Goal: Information Seeking & Learning: Learn about a topic

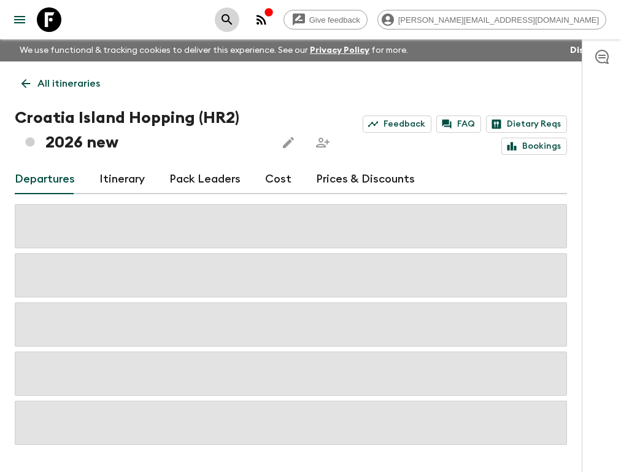
click at [235, 18] on icon "search adventures" at bounding box center [227, 19] width 15 height 15
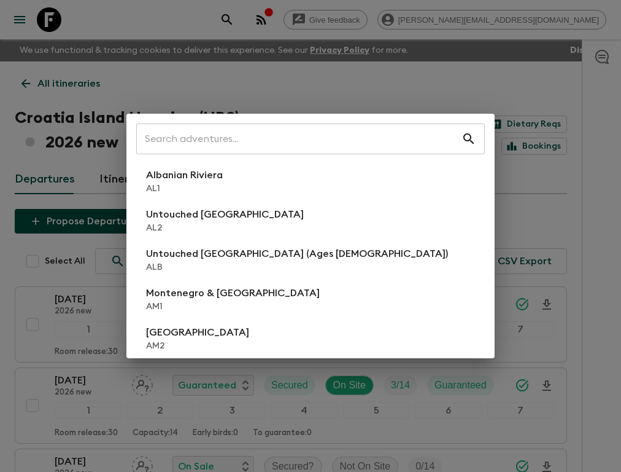
drag, startPoint x: 346, startPoint y: 105, endPoint x: 349, endPoint y: 88, distance: 16.9
click at [349, 88] on div "​ Albanian Riviera AL1 Untouched Albania AL2 Untouched Albania (Ages 45-59) ALB…" at bounding box center [310, 236] width 621 height 472
drag, startPoint x: 315, startPoint y: 41, endPoint x: 243, endPoint y: 42, distance: 72.5
click at [293, 41] on div "​ Albanian Riviera AL1 Untouched Albania AL2 Untouched Albania (Ages 45-59) ALB…" at bounding box center [310, 236] width 621 height 472
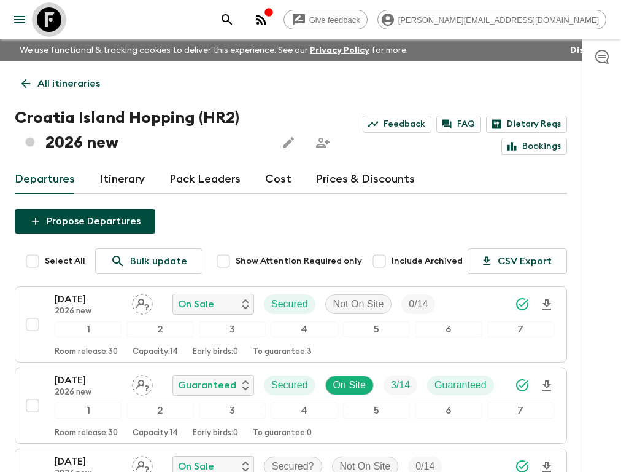
click at [55, 25] on icon at bounding box center [49, 19] width 25 height 25
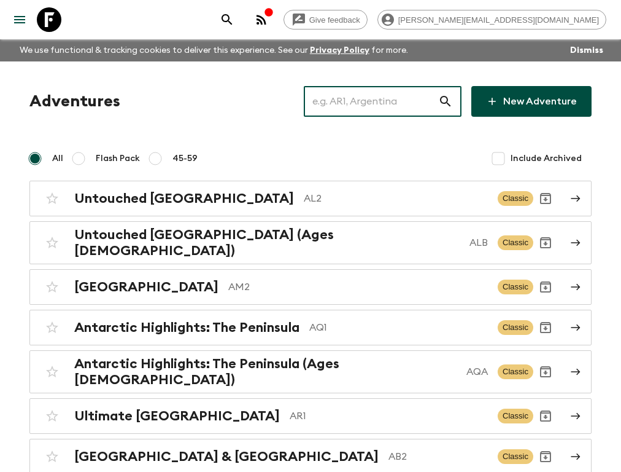
click at [391, 104] on input "text" at bounding box center [371, 101] width 134 height 34
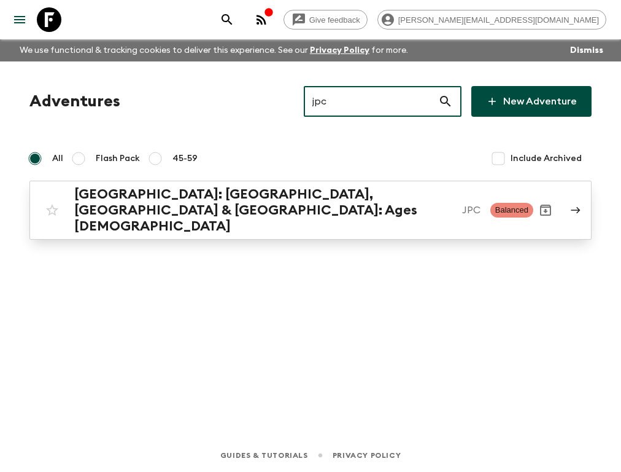
type input "jpc"
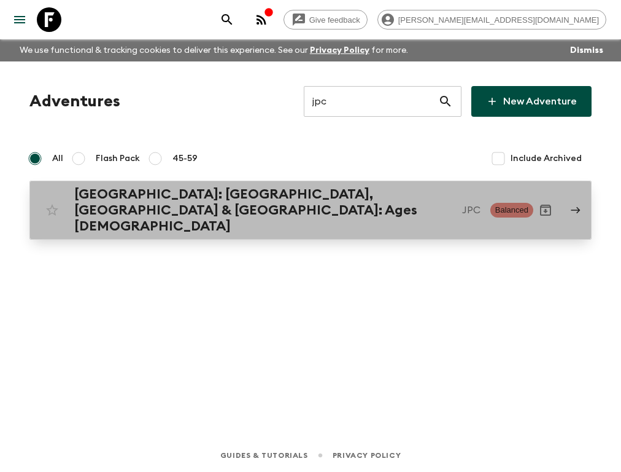
click at [356, 208] on div "Japan: Kyoto, Kanazawa & Tokyo: Ages 45-59 JPC Balanced" at bounding box center [287, 210] width 494 height 48
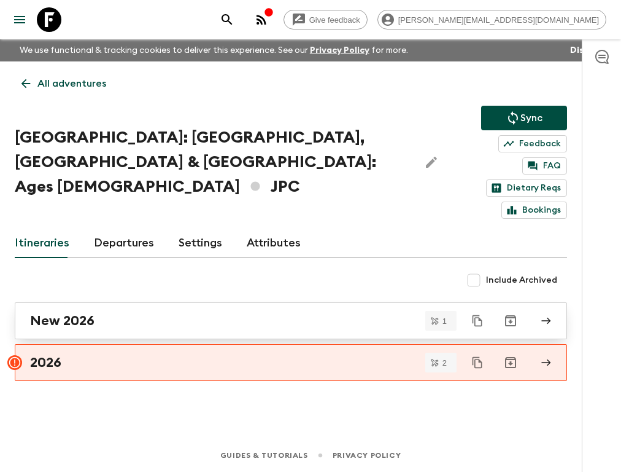
click at [214, 313] on div "New 2026" at bounding box center [279, 321] width 499 height 16
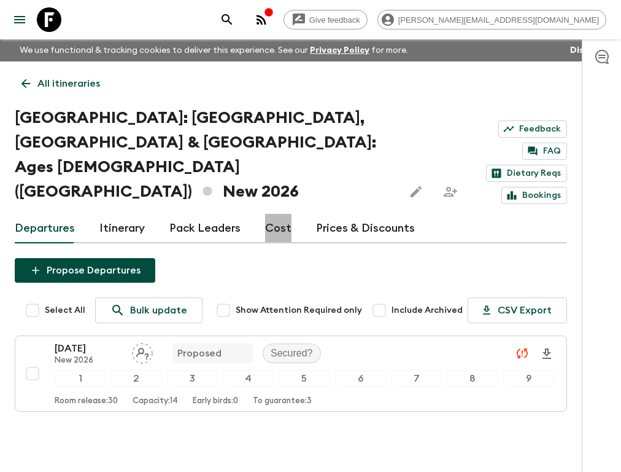
click at [270, 214] on link "Cost" at bounding box center [278, 228] width 26 height 29
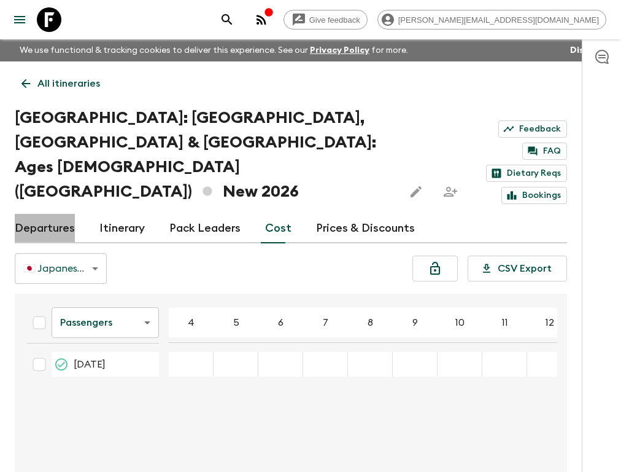
click at [61, 214] on link "Departures" at bounding box center [45, 228] width 60 height 29
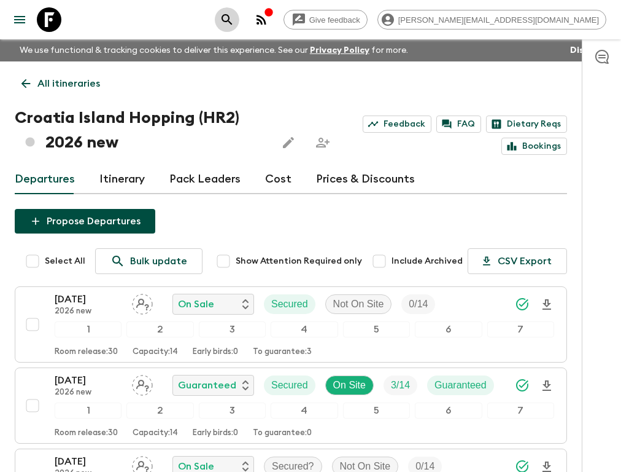
click at [235, 22] on icon "search adventures" at bounding box center [227, 19] width 15 height 15
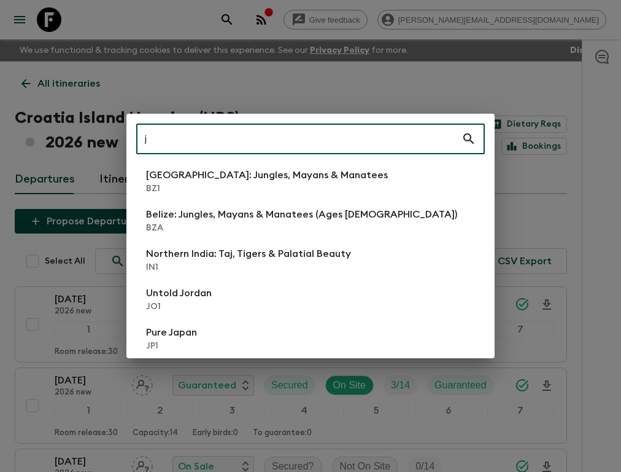
type input "j"
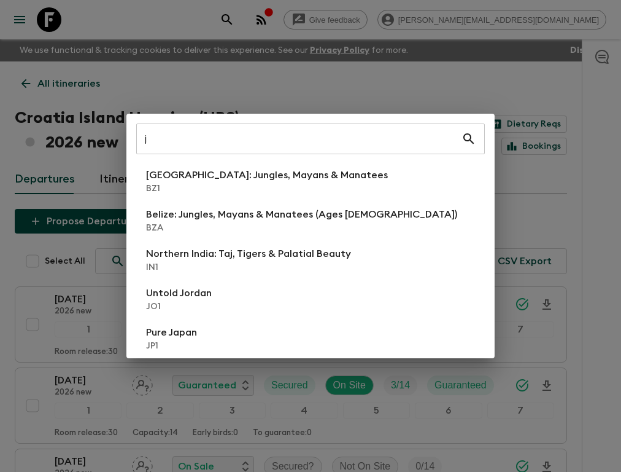
click at [348, 22] on div "j ​ Belize: Jungles, Mayans & Manatees BZ1 Belize: Jungles, Mayans & Manatees (…" at bounding box center [310, 236] width 621 height 472
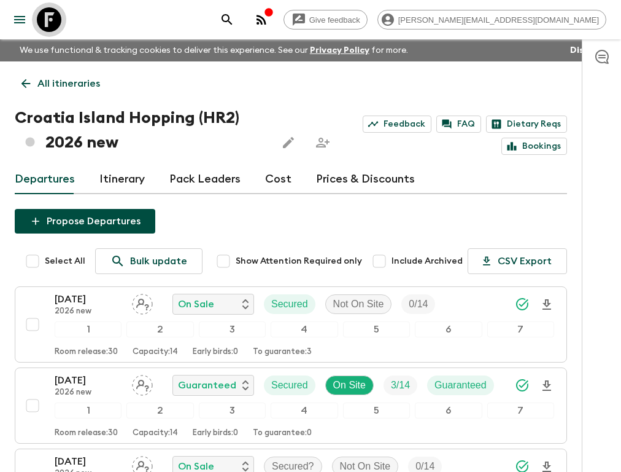
click at [43, 23] on icon at bounding box center [49, 19] width 25 height 25
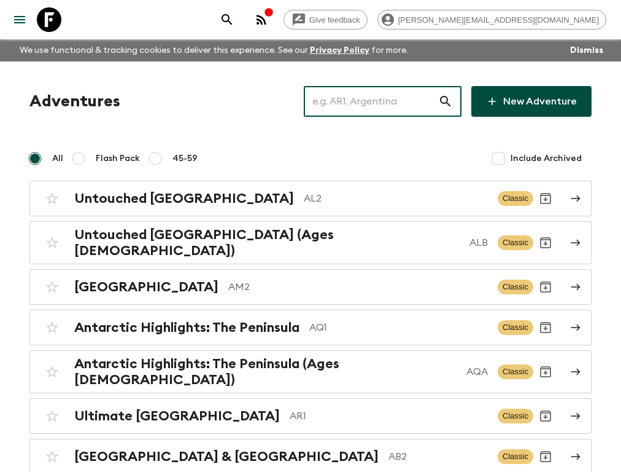
click at [340, 88] on input "text" at bounding box center [371, 101] width 134 height 34
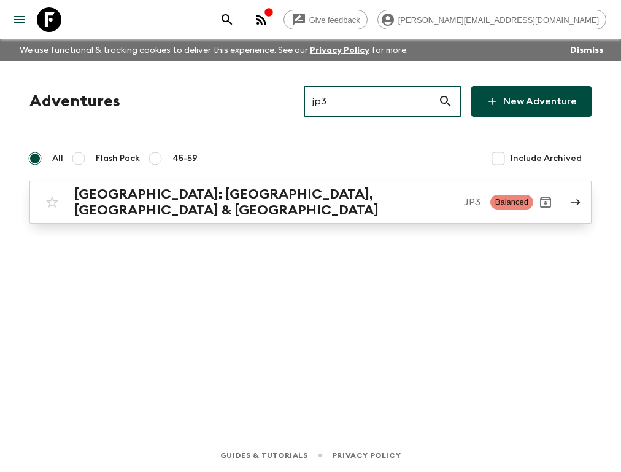
type input "jp3"
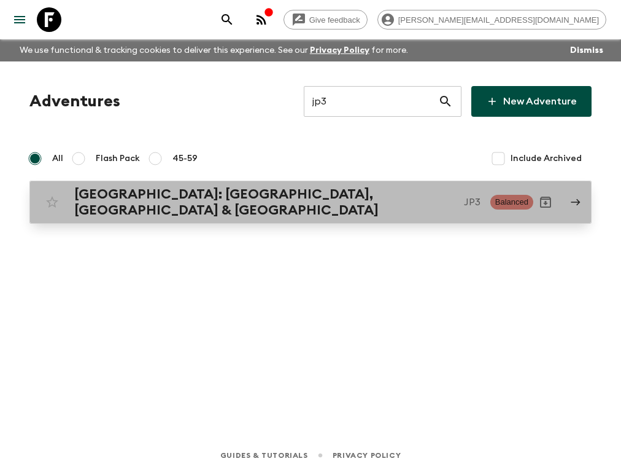
click at [280, 192] on h2 "Japan: Kyoto, Kanazawa & Tokyo" at bounding box center [264, 202] width 380 height 32
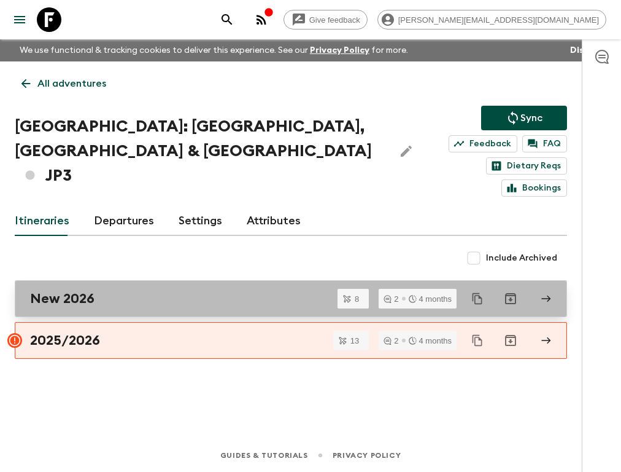
click at [123, 290] on div "New 2026" at bounding box center [279, 298] width 499 height 16
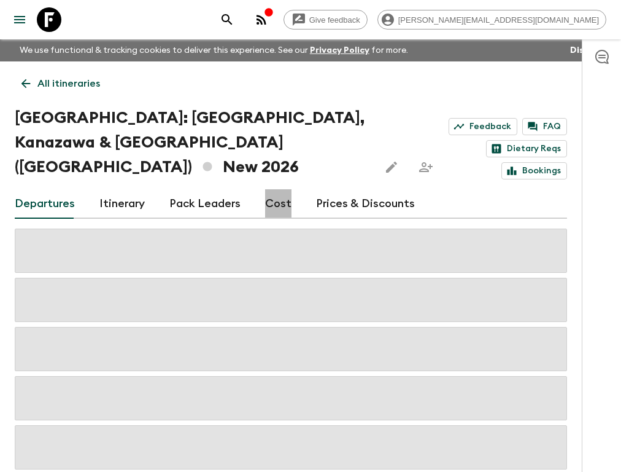
click at [279, 189] on link "Cost" at bounding box center [278, 203] width 26 height 29
